Goal: Information Seeking & Learning: Learn about a topic

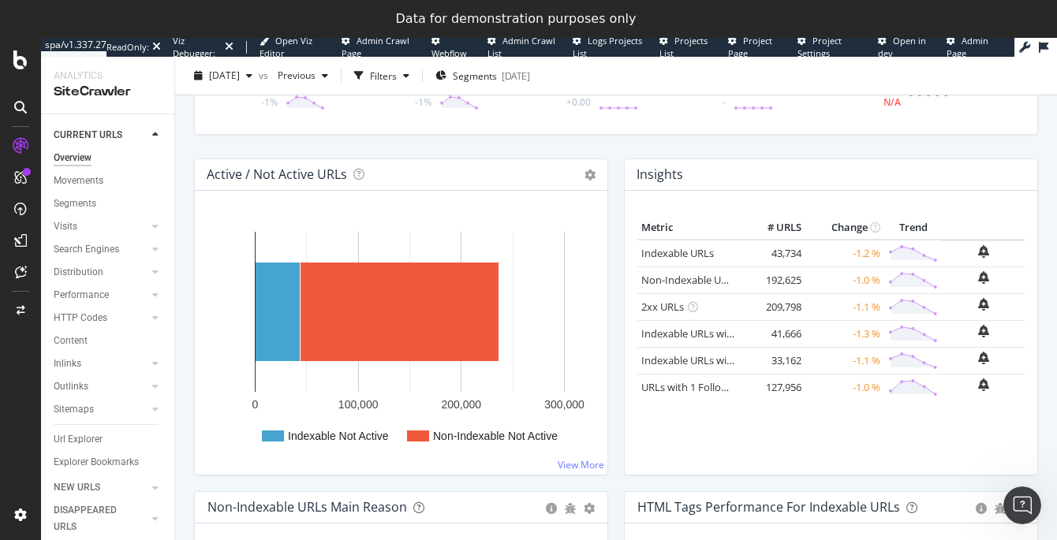
scroll to position [136, 0]
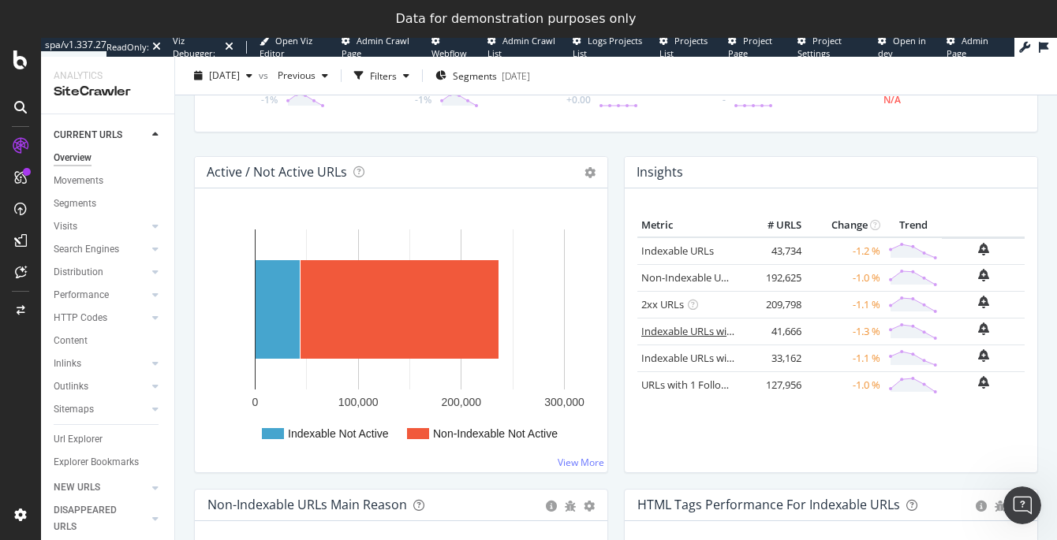
click at [715, 331] on link "Indexable URLs with Bad H1" at bounding box center [707, 331] width 132 height 14
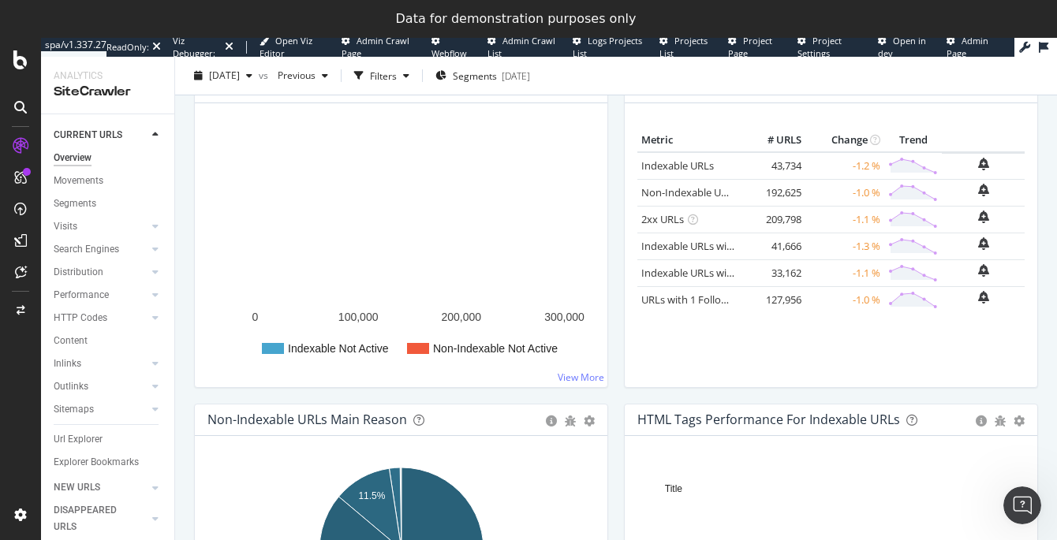
scroll to position [230, 0]
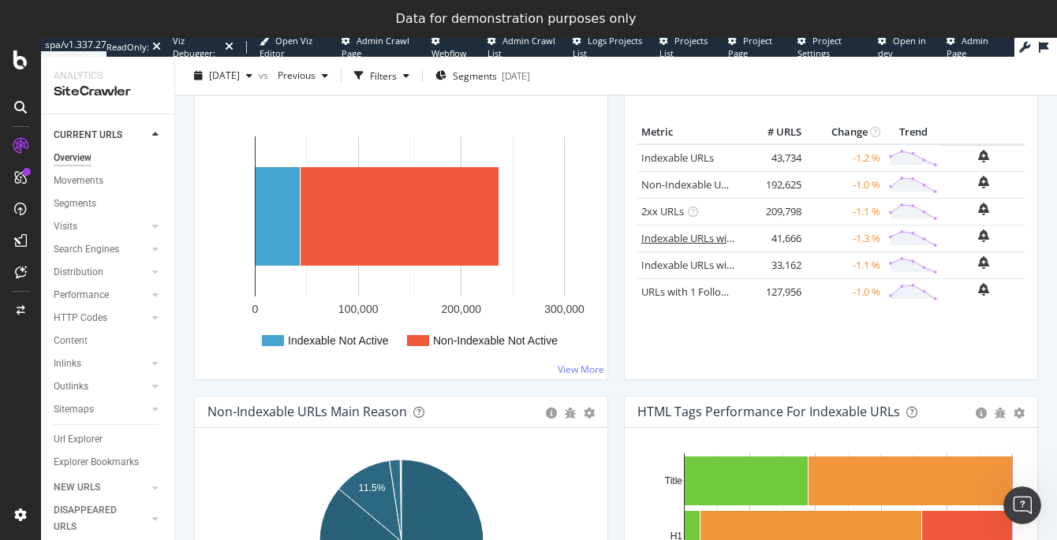
click at [681, 235] on link "Indexable URLs with Bad H1" at bounding box center [707, 238] width 132 height 14
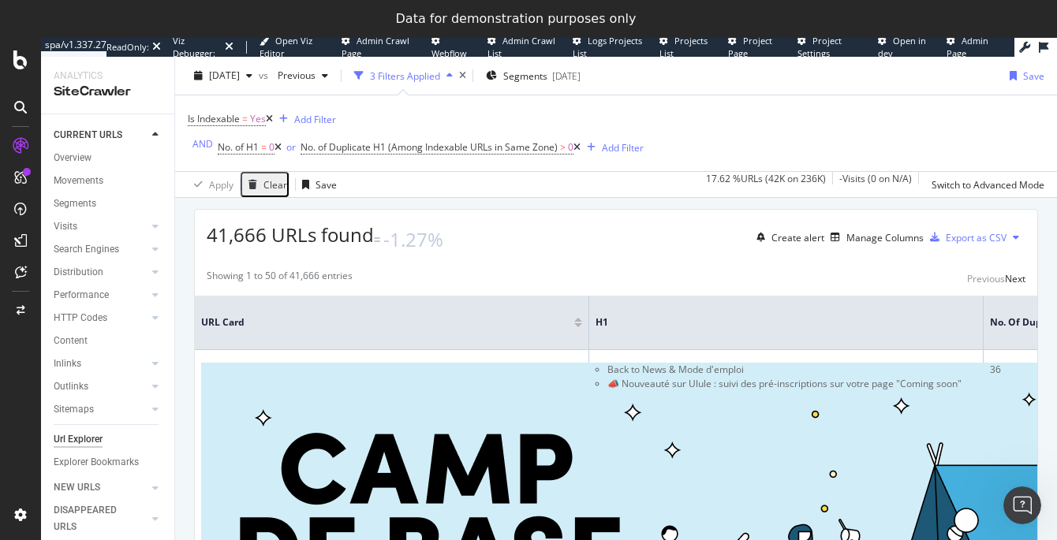
scroll to position [252, 0]
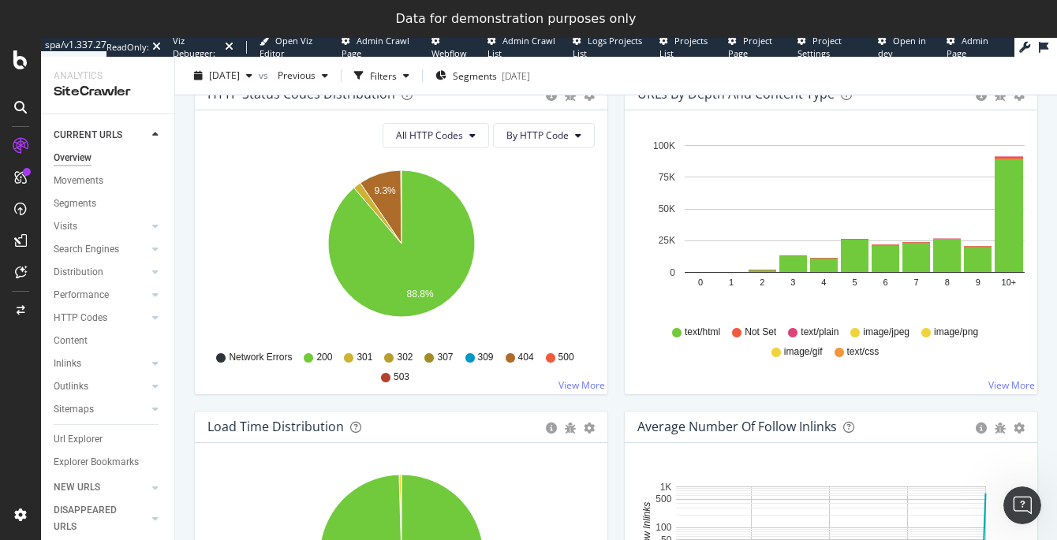
scroll to position [879, 0]
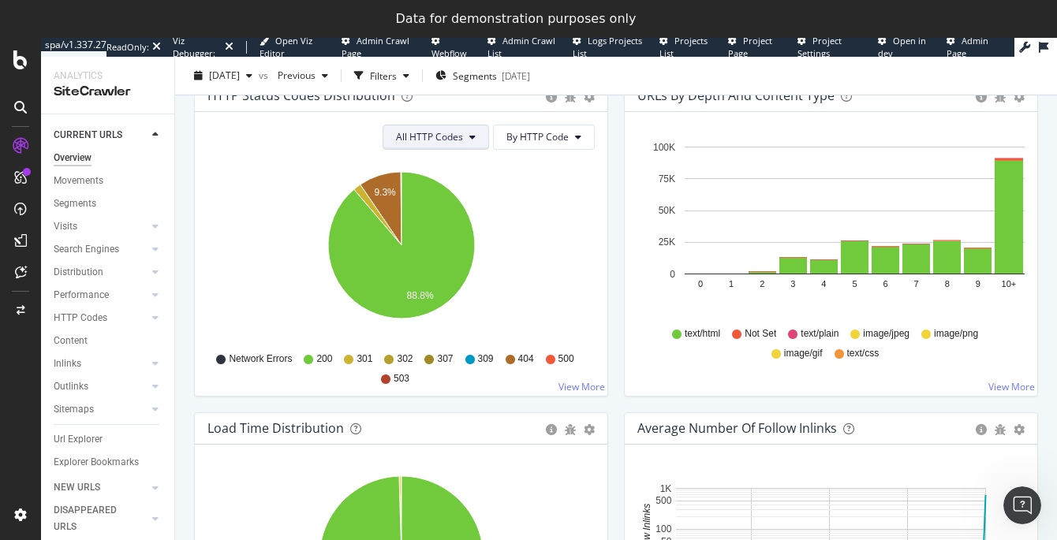
click at [472, 147] on button "All HTTP Codes" at bounding box center [436, 137] width 107 height 25
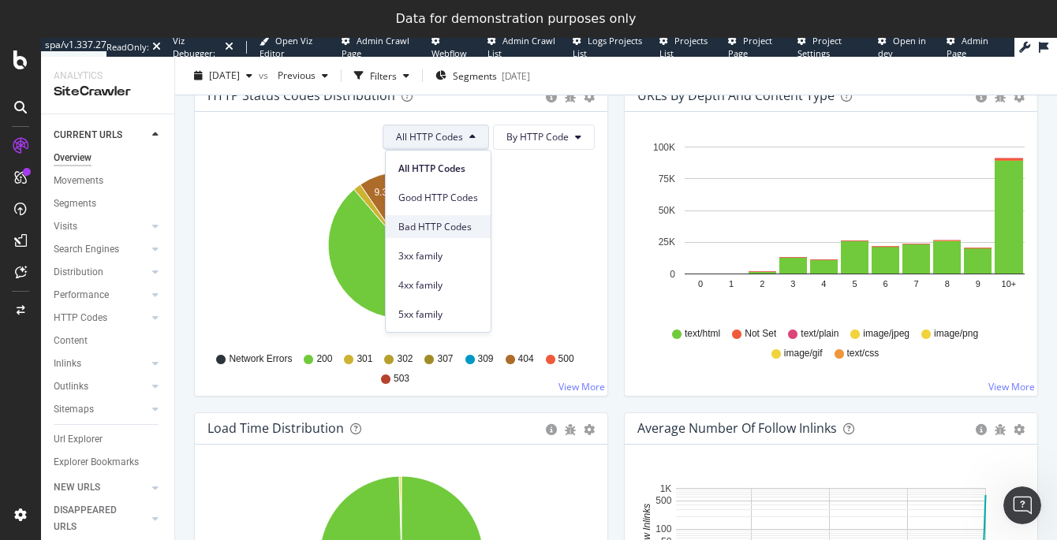
click at [470, 230] on span "Bad HTTP Codes" at bounding box center [438, 227] width 80 height 14
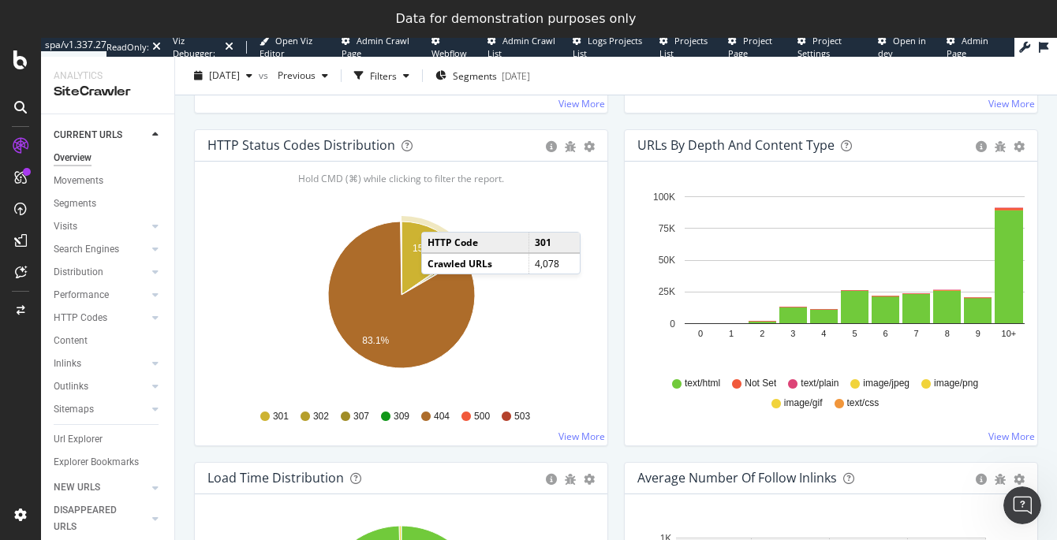
scroll to position [828, 0]
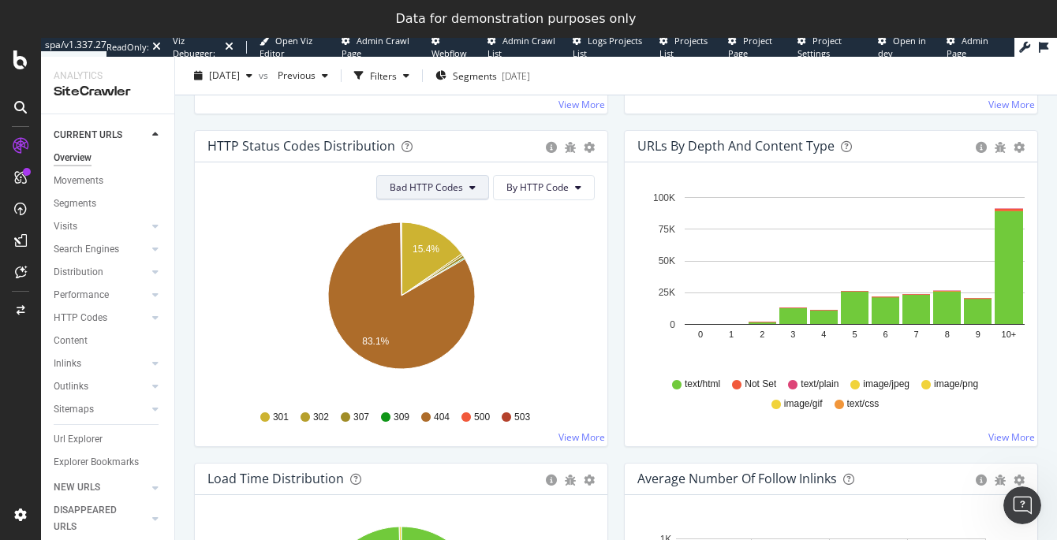
click at [432, 192] on span "Bad HTTP Codes" at bounding box center [426, 187] width 73 height 13
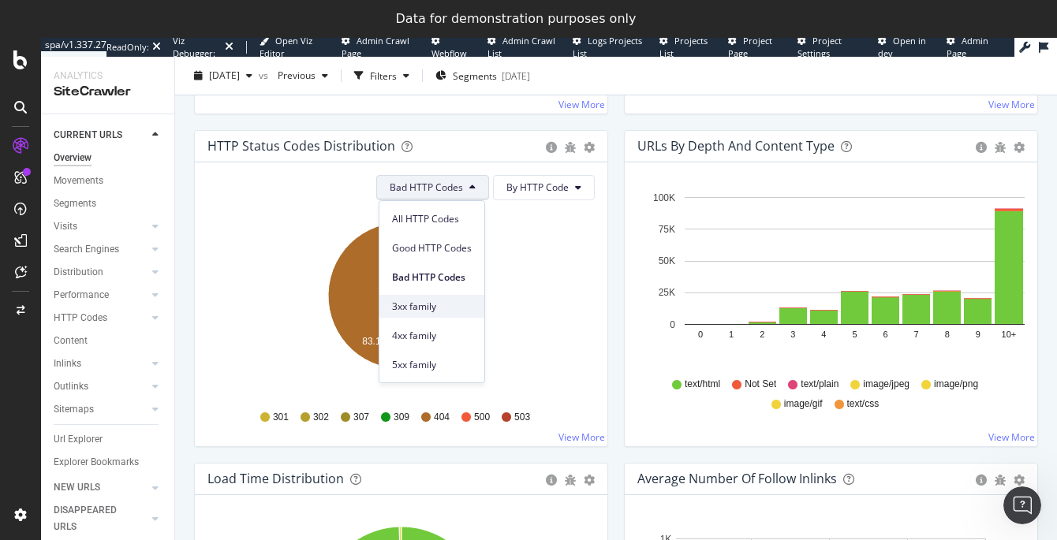
click at [441, 308] on span "3xx family" at bounding box center [432, 307] width 80 height 14
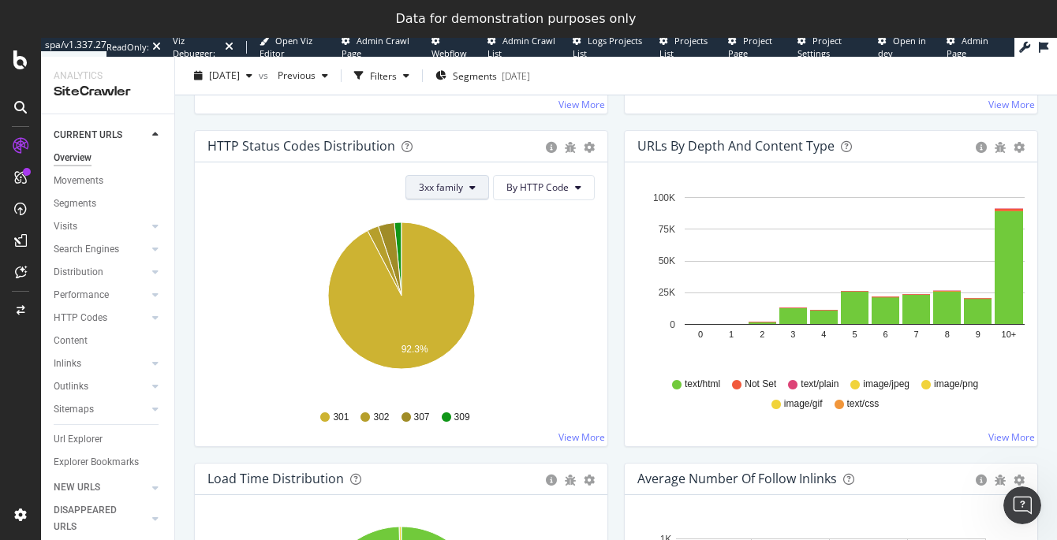
click at [460, 189] on span "3xx family" at bounding box center [441, 187] width 44 height 13
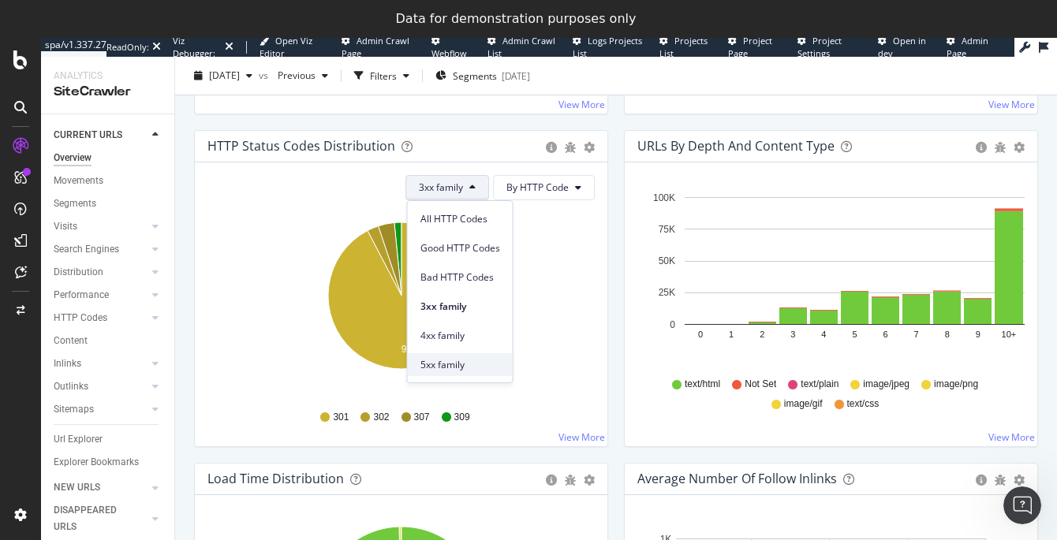
click at [470, 366] on span "5xx family" at bounding box center [460, 365] width 80 height 14
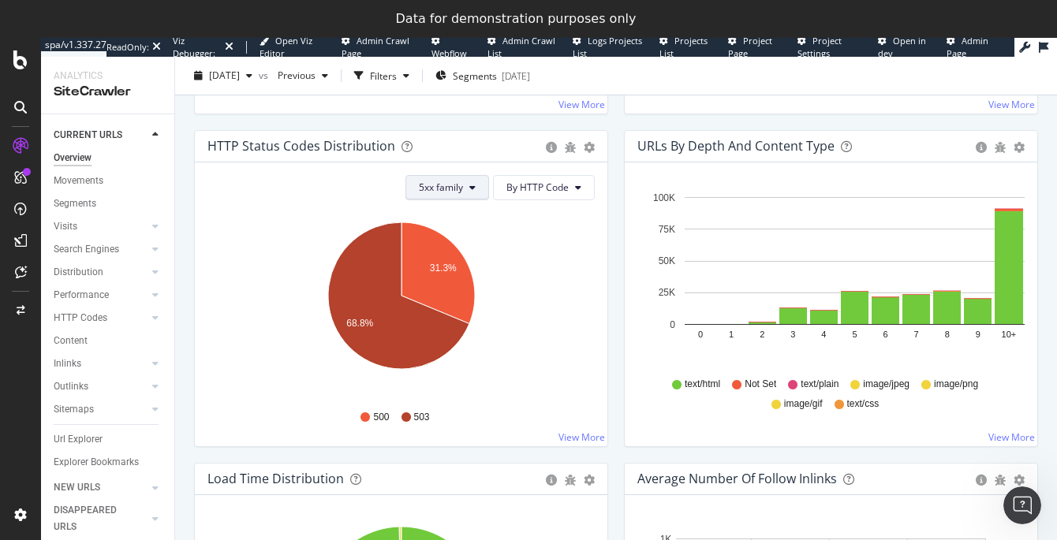
click at [472, 187] on icon at bounding box center [472, 187] width 6 height 9
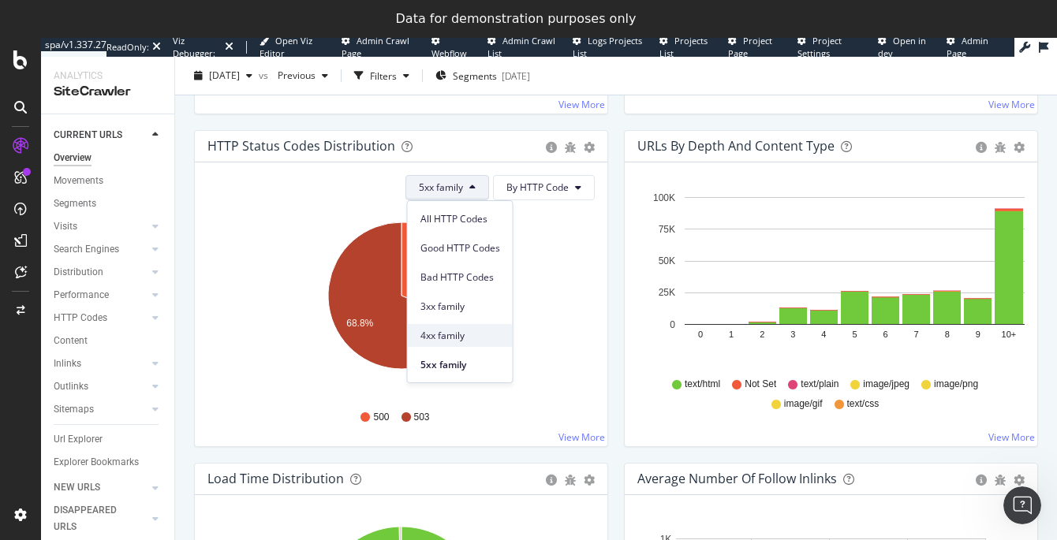
click at [455, 331] on span "4xx family" at bounding box center [460, 336] width 80 height 14
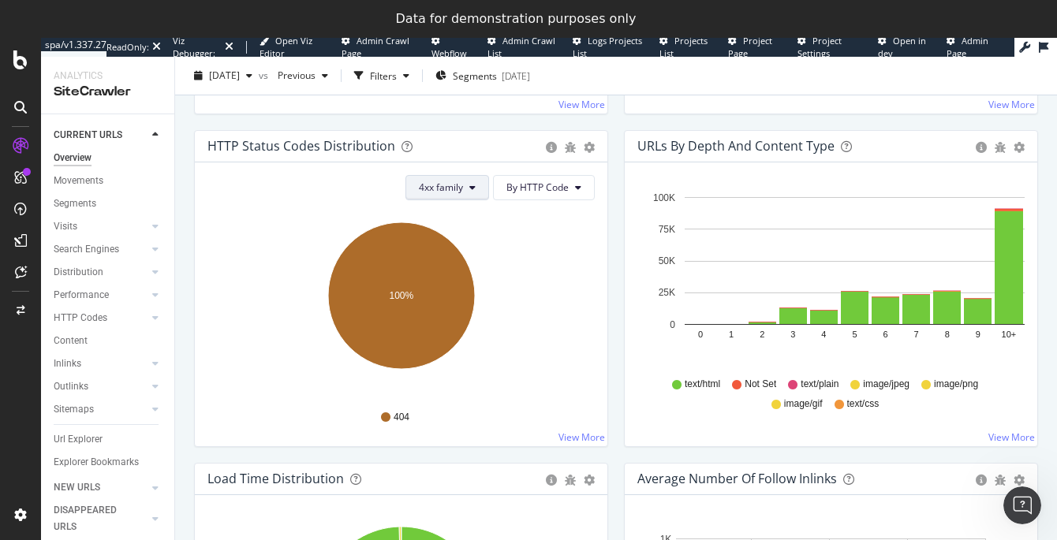
click at [459, 195] on button "4xx family" at bounding box center [447, 187] width 84 height 25
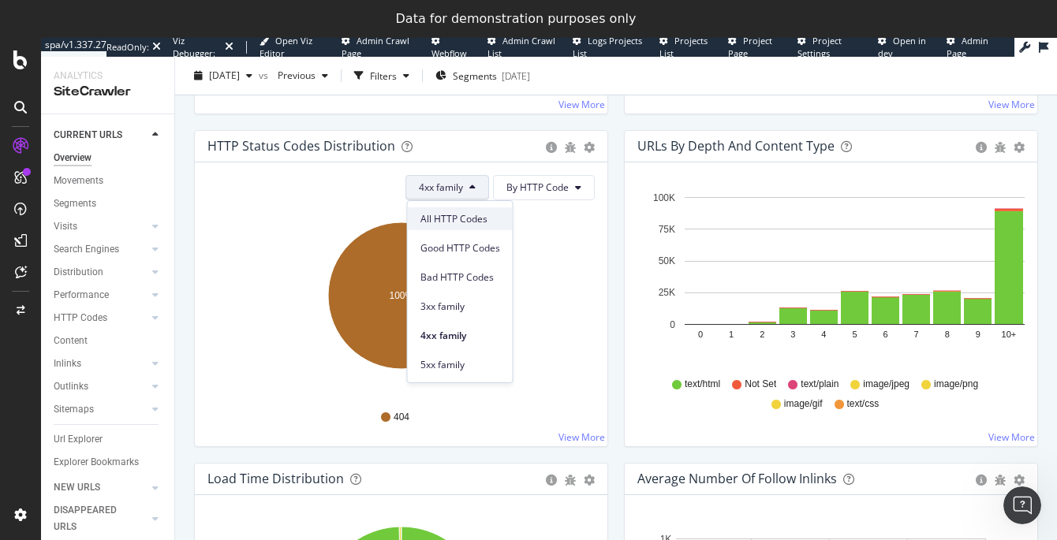
click at [450, 224] on span "All HTTP Codes" at bounding box center [460, 219] width 80 height 14
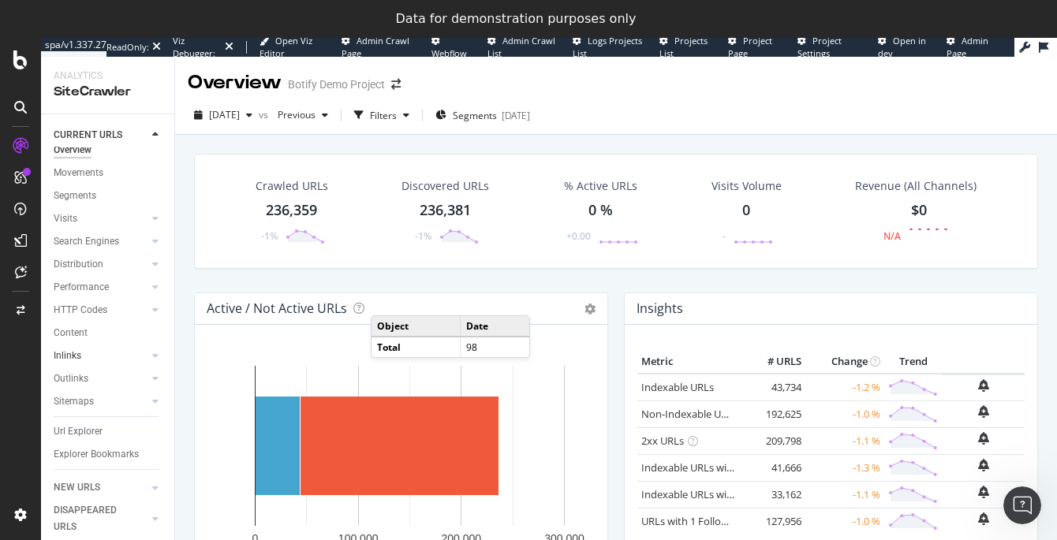
scroll to position [0, 0]
click at [90, 139] on div "CURRENT URLS" at bounding box center [88, 135] width 69 height 17
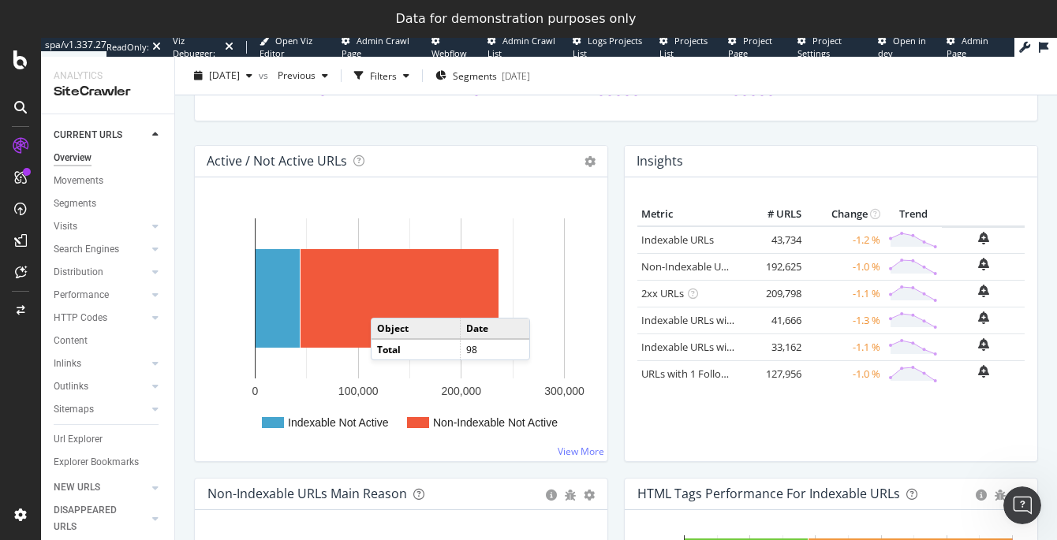
scroll to position [151, 0]
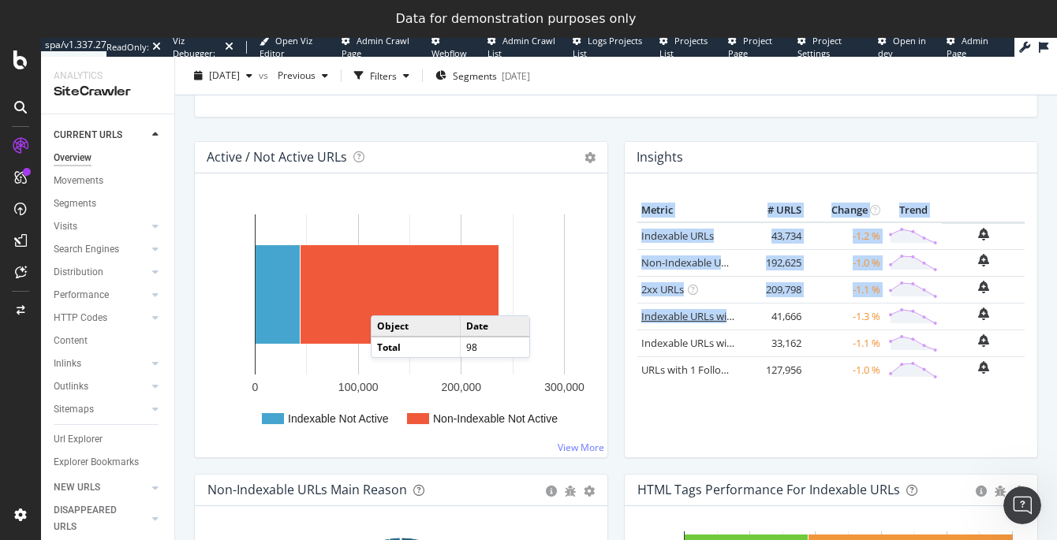
drag, startPoint x: 633, startPoint y: 315, endPoint x: 721, endPoint y: 315, distance: 87.6
click at [721, 315] on div "Metric # URLS Change Trend Indexable URLs × Close Chart - API Requests List Are…" at bounding box center [831, 316] width 413 height 284
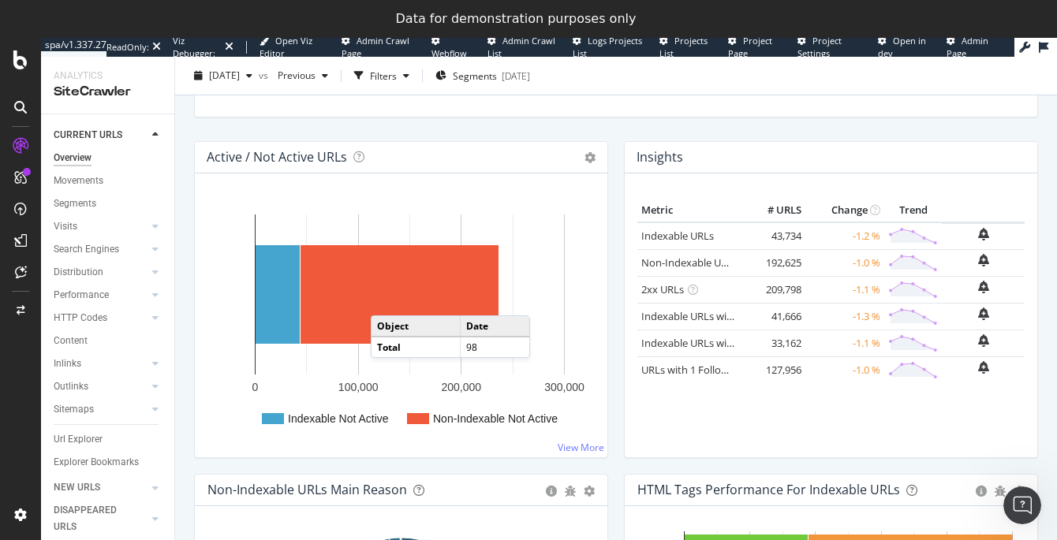
click at [742, 318] on td "41,666" at bounding box center [773, 316] width 63 height 27
click at [721, 318] on link "Indexable URLs with Bad H1" at bounding box center [707, 316] width 132 height 14
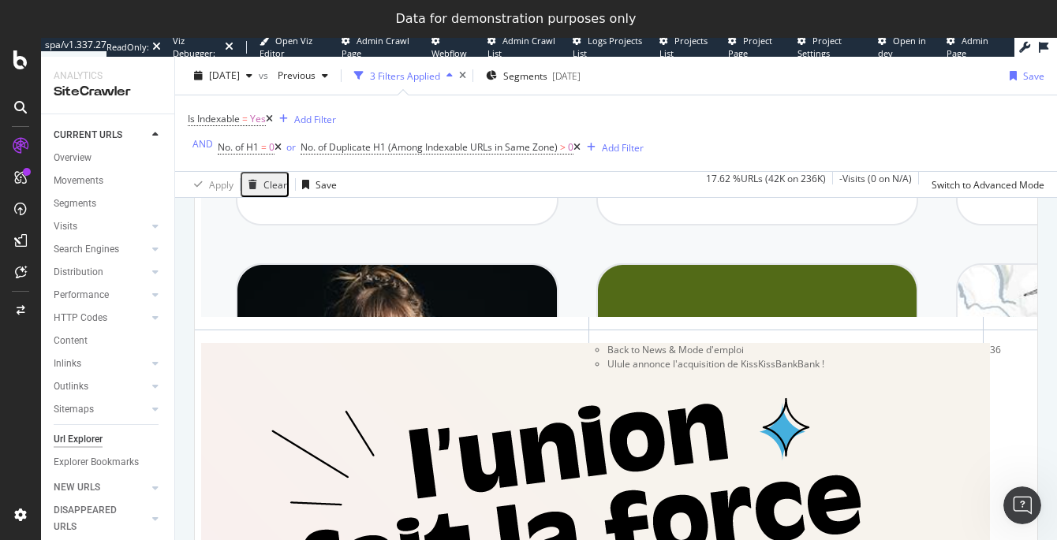
scroll to position [3936, 0]
